Goal: Entertainment & Leisure: Consume media (video, audio)

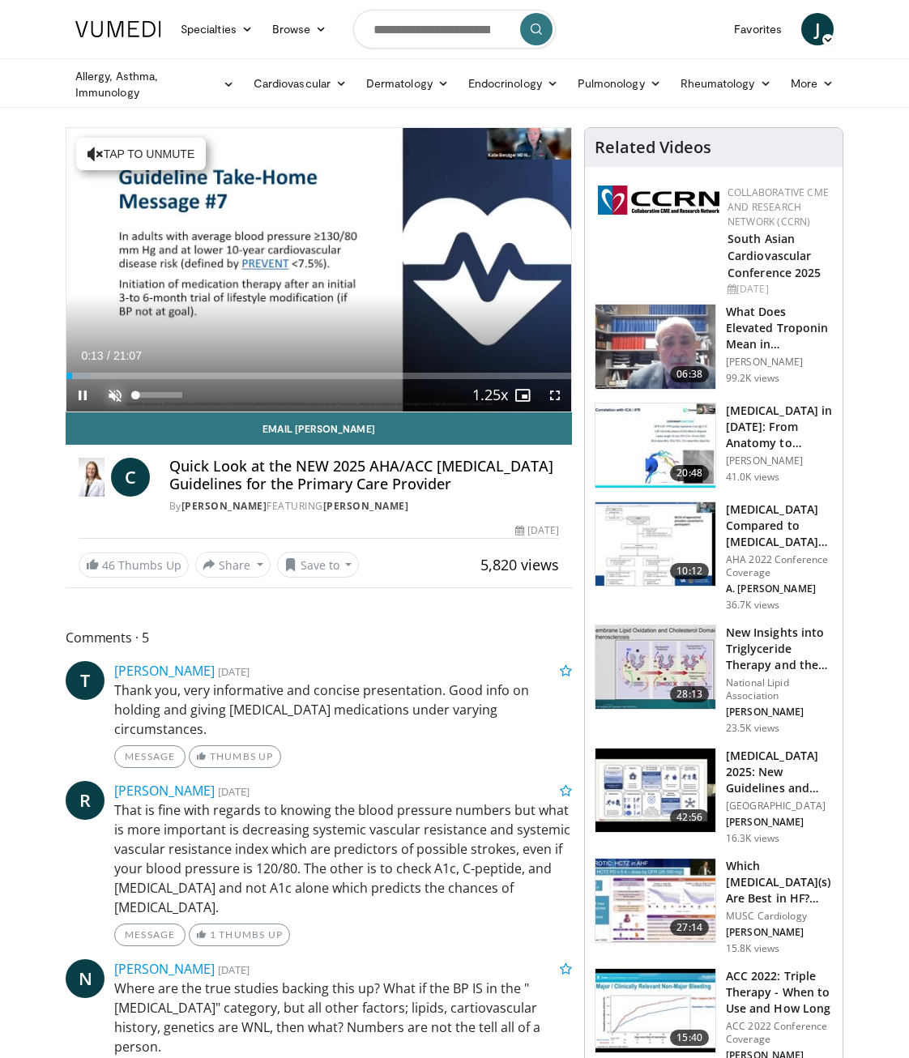
click at [118, 390] on span "Video Player" at bounding box center [115, 395] width 32 height 32
click at [88, 389] on span "Video Player" at bounding box center [82, 395] width 32 height 32
